Goal: Information Seeking & Learning: Learn about a topic

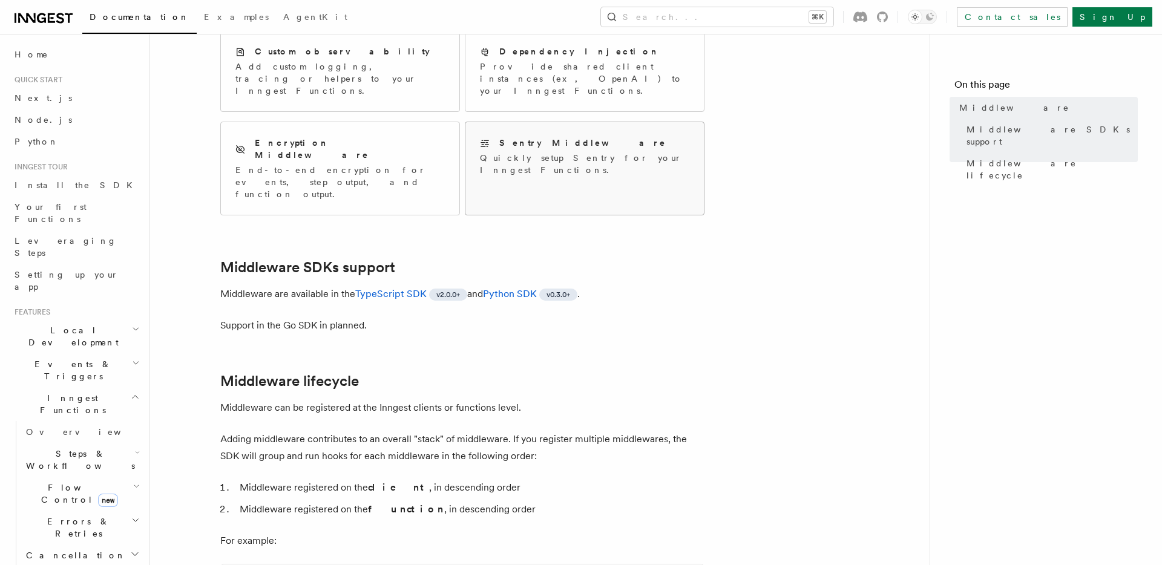
scroll to position [166, 0]
click at [413, 287] on link "TypeScript SDK" at bounding box center [390, 292] width 71 height 11
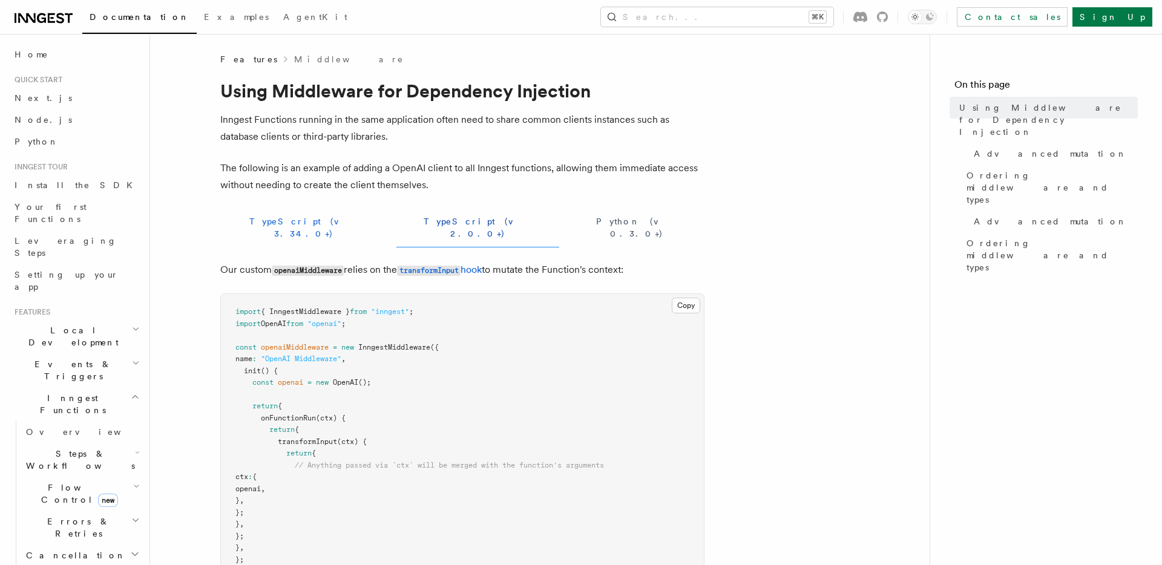
click at [285, 219] on button "TypeScript (v 3.34.0+)" at bounding box center [303, 227] width 166 height 39
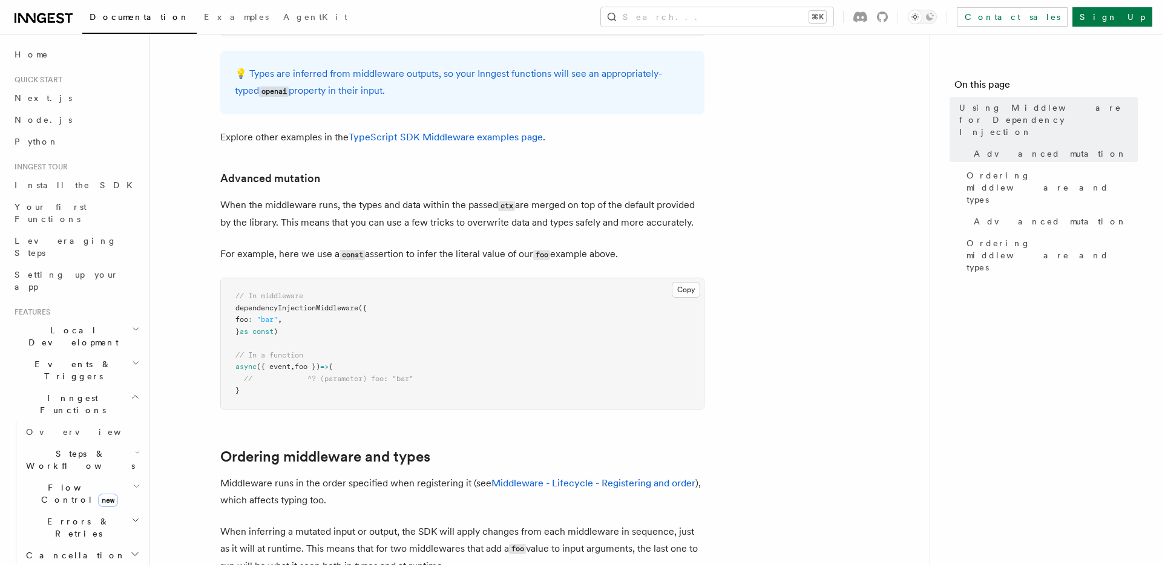
scroll to position [672, 0]
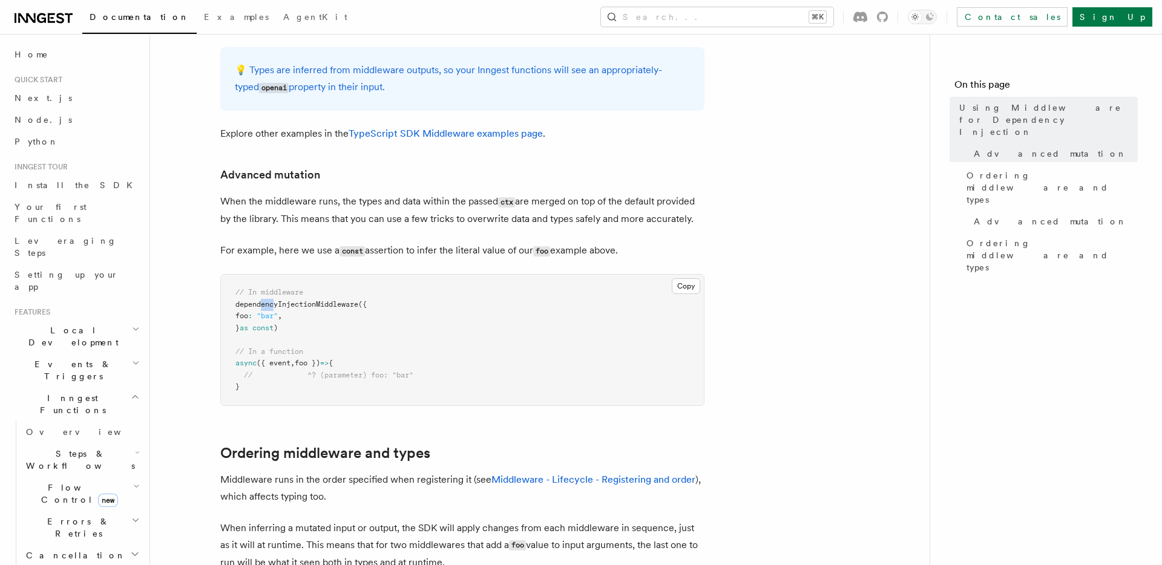
drag, startPoint x: 263, startPoint y: 295, endPoint x: 275, endPoint y: 295, distance: 12.7
click at [276, 300] on span "dependencyInjectionMiddleware" at bounding box center [296, 304] width 123 height 8
click at [197, 336] on article "Features Middleware Using Middleware for Dependency Injection Inngest Functions…" at bounding box center [539, 96] width 741 height 1430
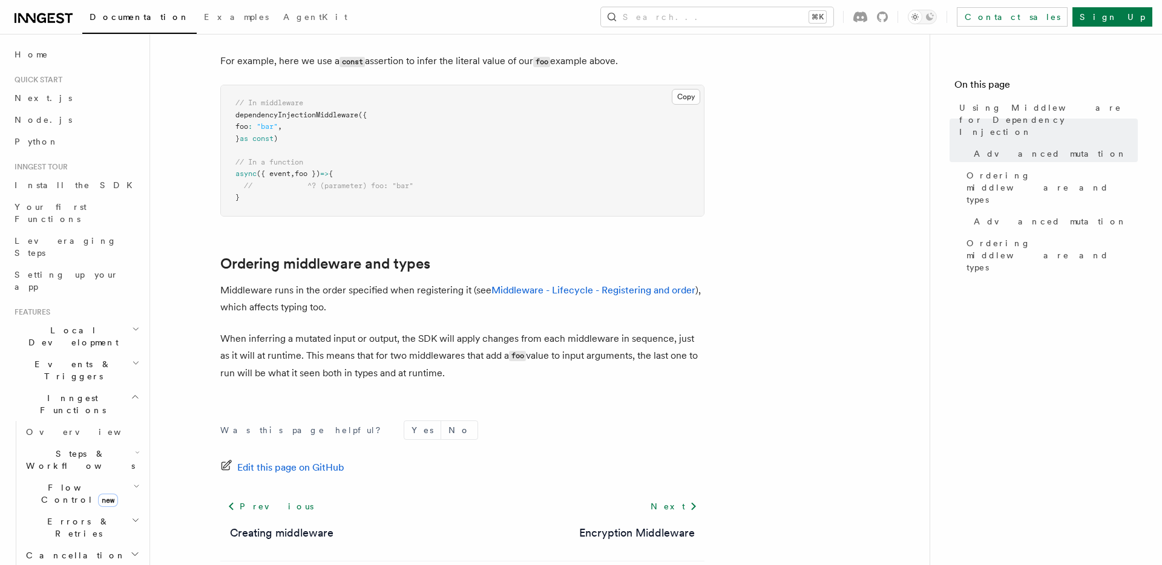
scroll to position [908, 0]
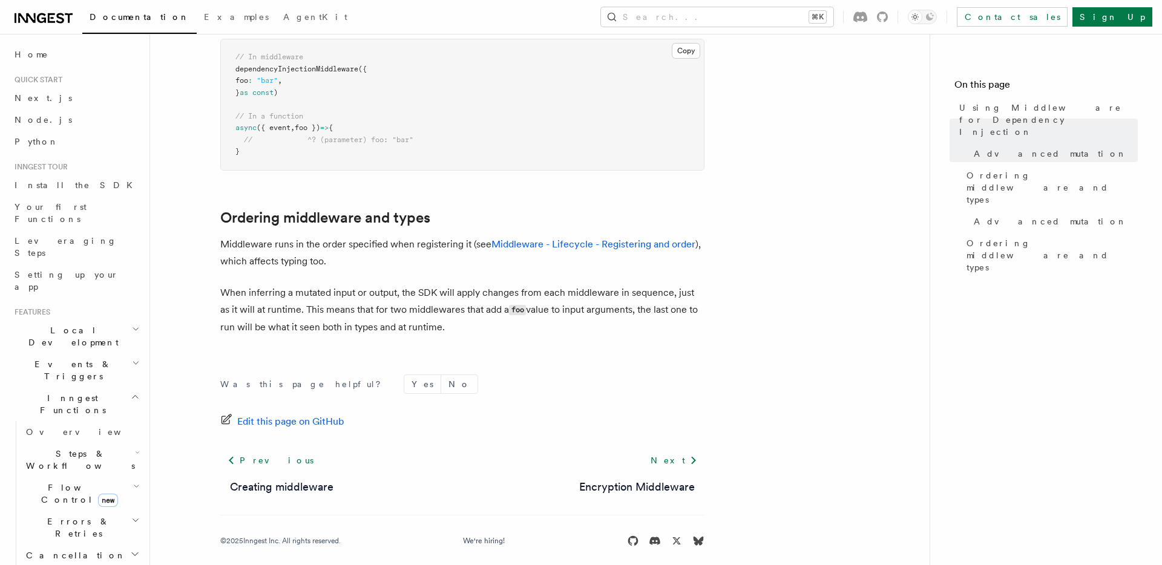
click at [597, 236] on p "Middleware runs in the order specified when registering it (see Middleware - Li…" at bounding box center [462, 253] width 484 height 34
click at [594, 238] on link "Middleware - Lifecycle - Registering and order" at bounding box center [593, 243] width 204 height 11
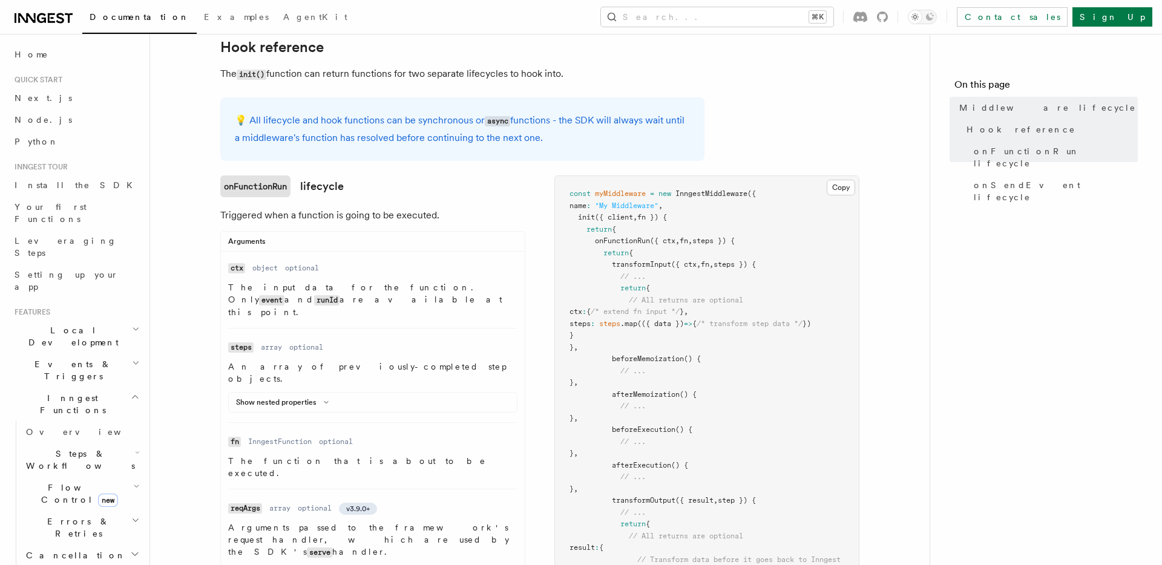
scroll to position [87, 0]
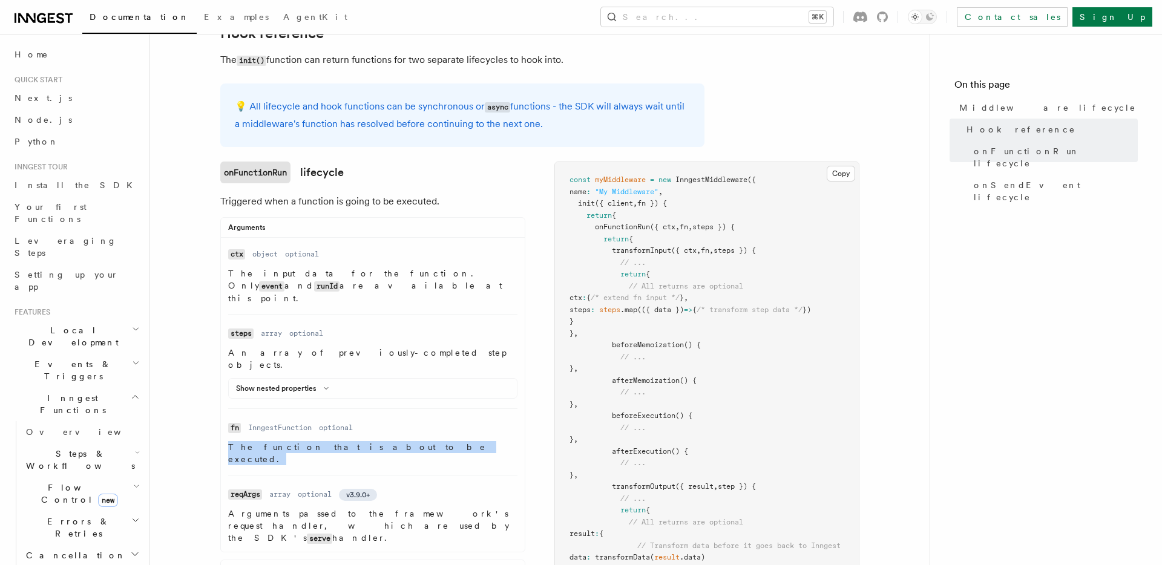
drag, startPoint x: 383, startPoint y: 424, endPoint x: 275, endPoint y: 413, distance: 108.2
click at [275, 419] on dl "Name fn Type InngestFunction Required optional Description The function that is…" at bounding box center [372, 442] width 289 height 47
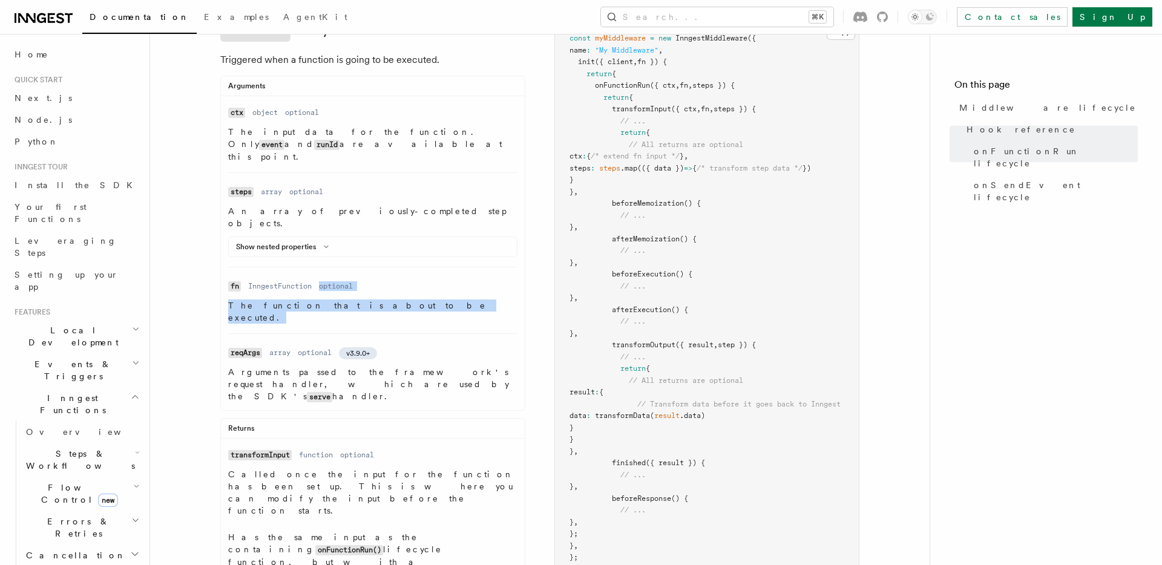
scroll to position [229, 0]
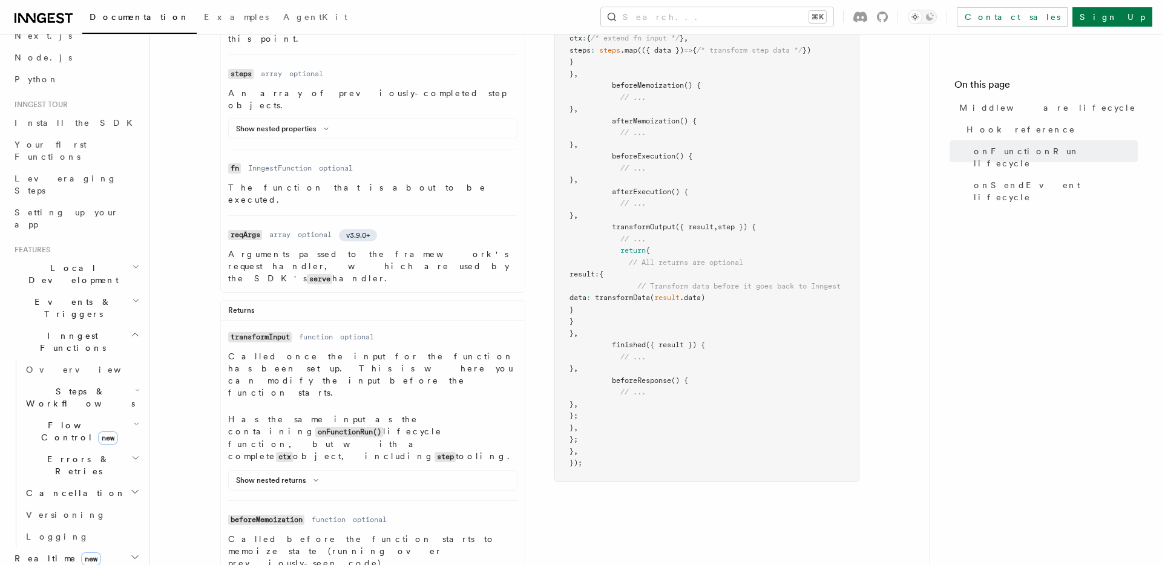
scroll to position [64, 0]
click at [72, 294] on span "Events & Triggers" at bounding box center [71, 306] width 122 height 24
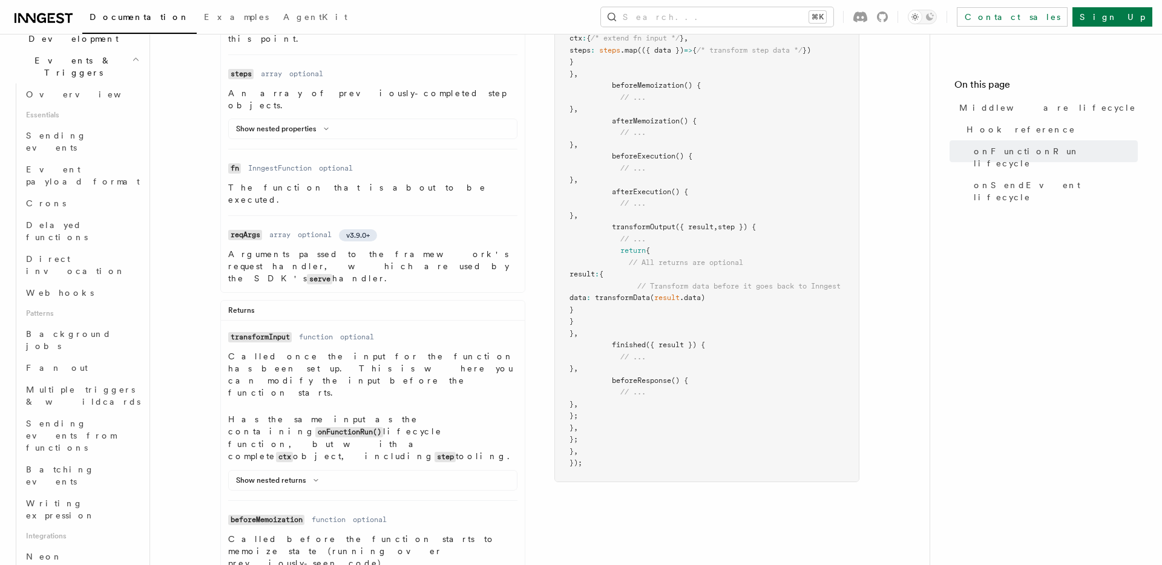
scroll to position [314, 0]
click at [85, 373] on span "Multiple triggers & wildcards" at bounding box center [84, 385] width 116 height 24
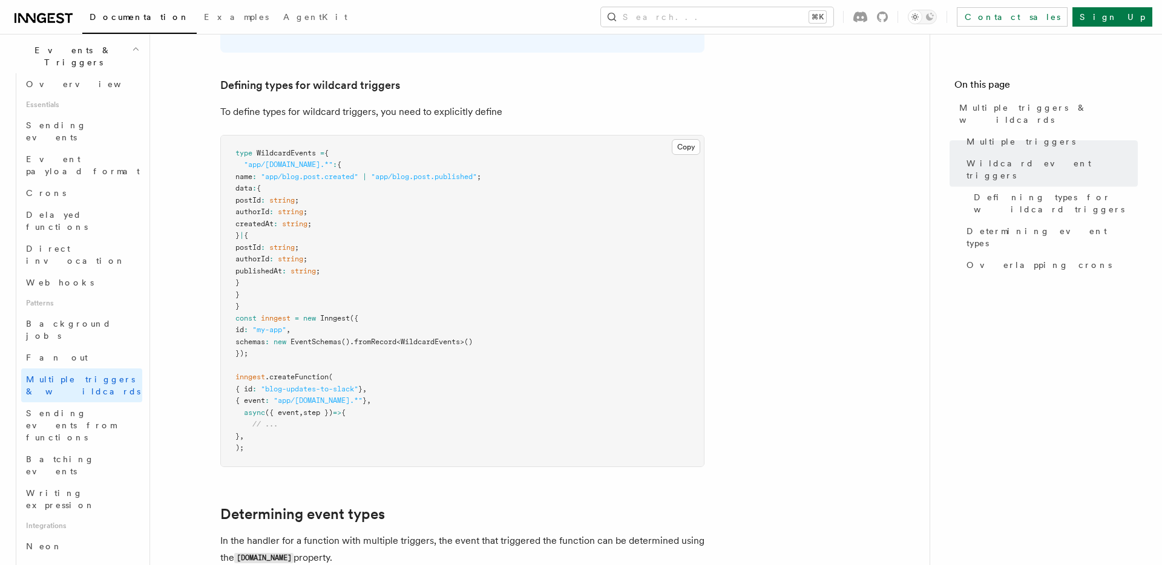
scroll to position [735, 0]
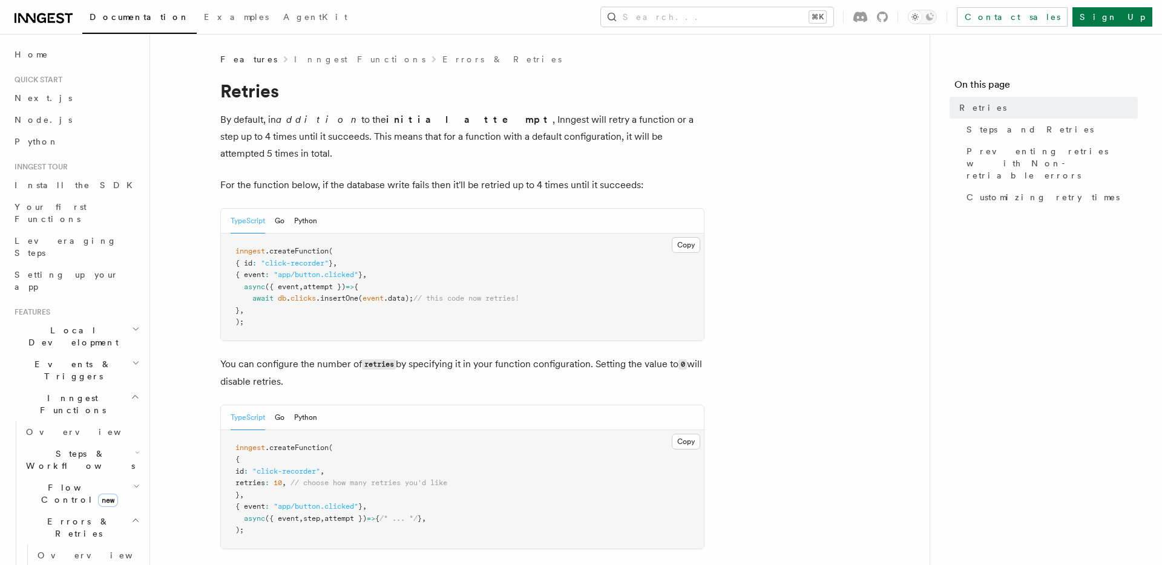
click at [269, 127] on p "By default, in addition to the initial attempt , Inngest will retry a function …" at bounding box center [462, 136] width 484 height 51
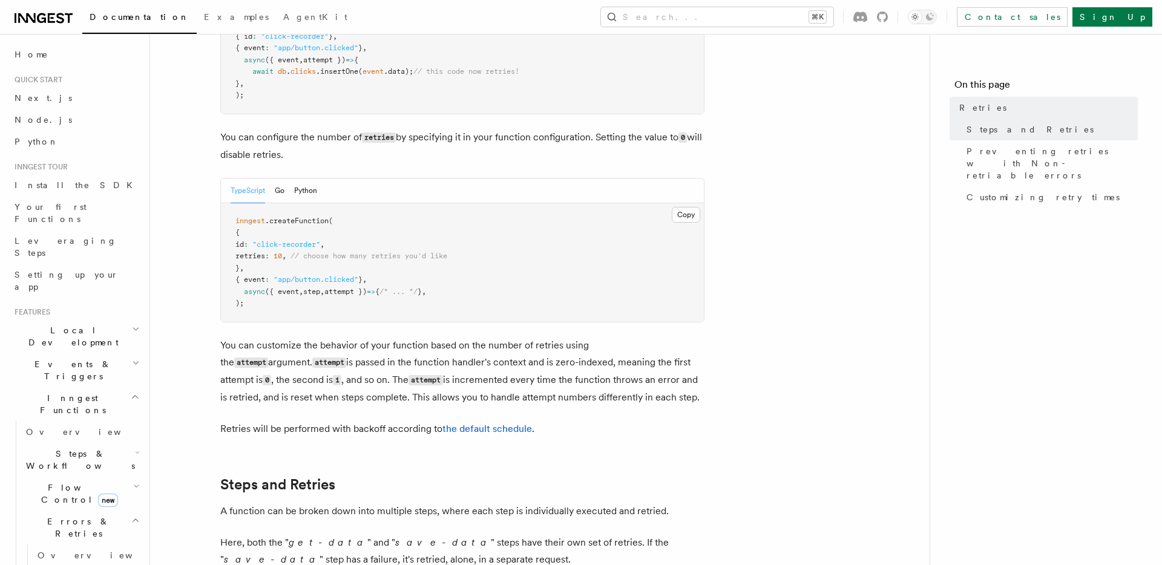
scroll to position [229, 0]
